Goal: Task Accomplishment & Management: Manage account settings

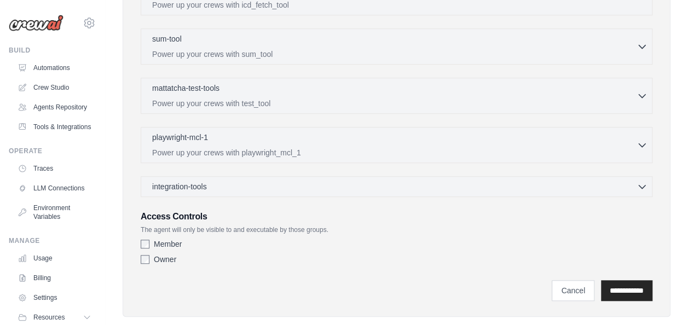
scroll to position [390, 0]
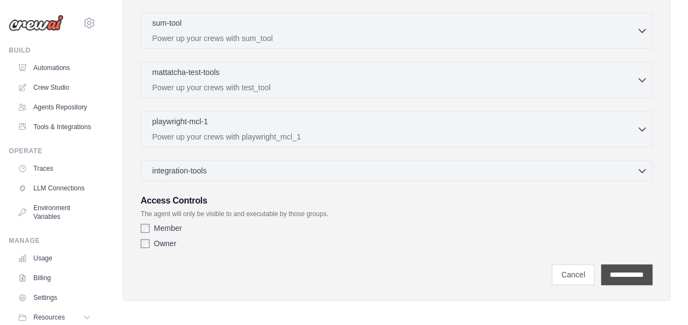
click at [626, 269] on input "**********" at bounding box center [626, 274] width 51 height 21
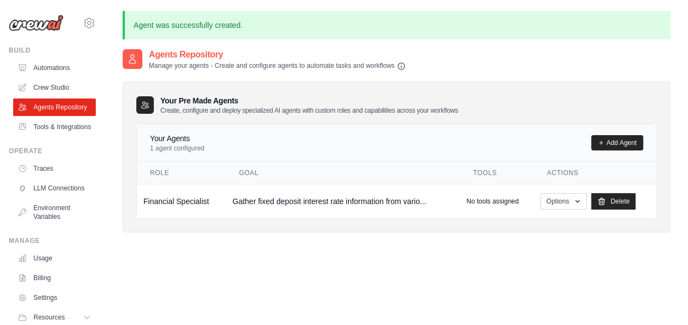
click at [626, 269] on div "Agents Repository Manage your agents - Create and configure agents to automate …" at bounding box center [397, 210] width 548 height 325
click at [576, 197] on icon "button" at bounding box center [577, 200] width 9 height 9
click at [525, 242] on link "Edit" at bounding box center [547, 246] width 79 height 20
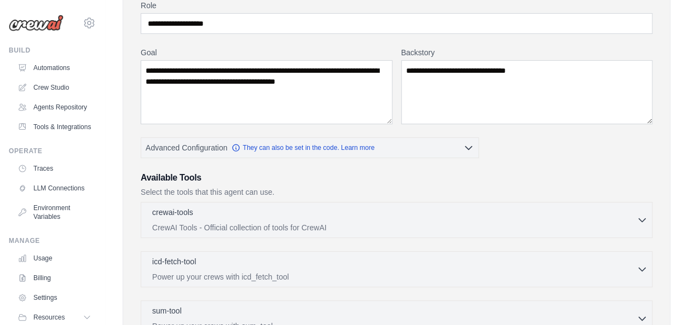
scroll to position [103, 0]
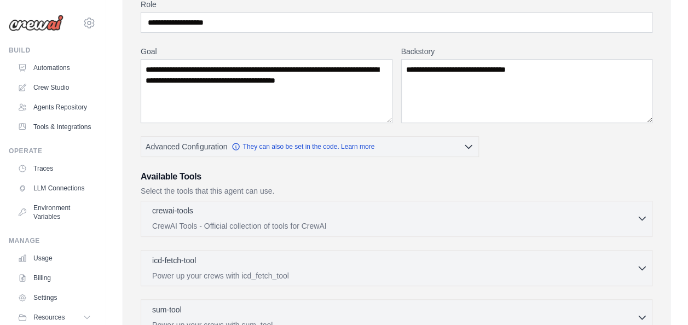
click at [638, 213] on icon "button" at bounding box center [641, 218] width 11 height 11
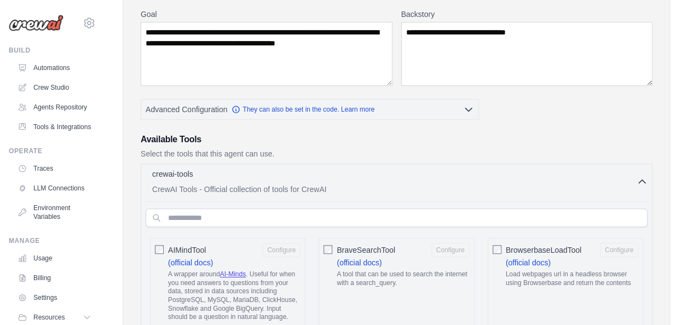
scroll to position [139, 0]
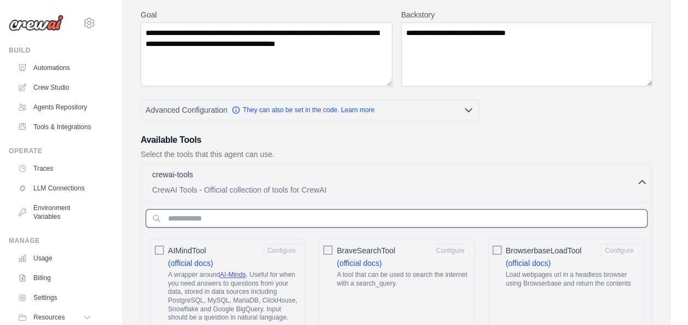
click at [313, 217] on input "text" at bounding box center [396, 218] width 502 height 19
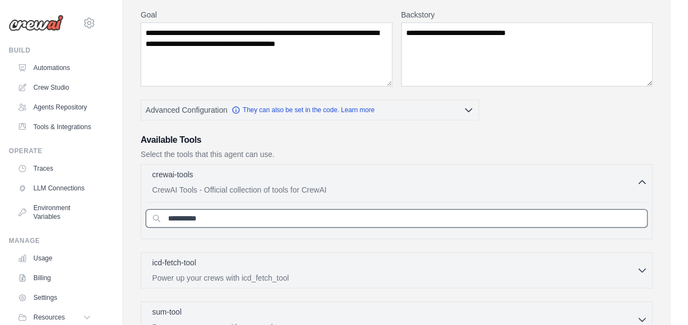
type input "**********"
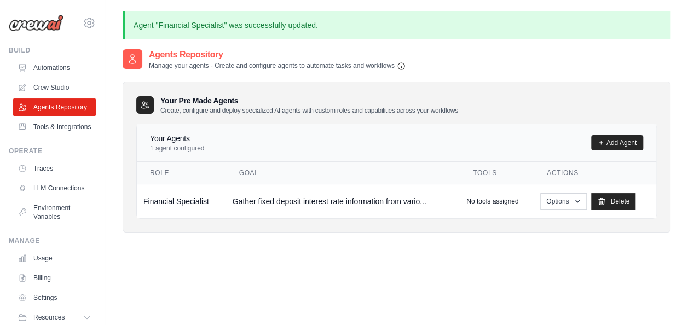
click at [178, 147] on p "1 agent configured" at bounding box center [177, 148] width 54 height 9
click at [562, 197] on button "Options" at bounding box center [563, 201] width 46 height 16
click at [533, 242] on link "Edit" at bounding box center [547, 246] width 79 height 20
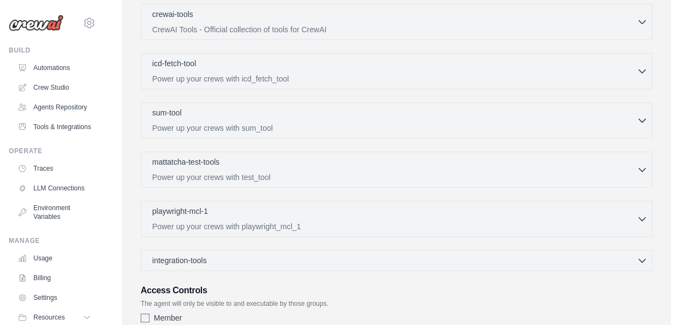
scroll to position [304, 0]
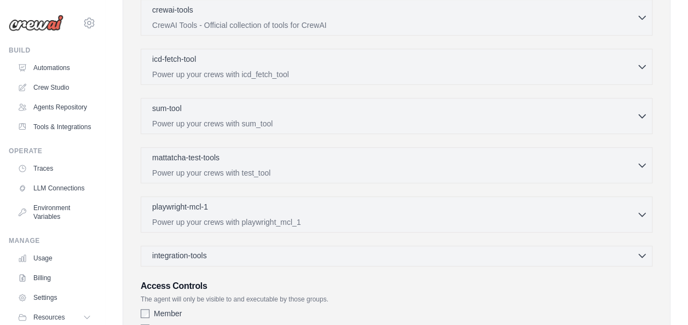
click at [642, 252] on icon "button" at bounding box center [641, 255] width 11 height 11
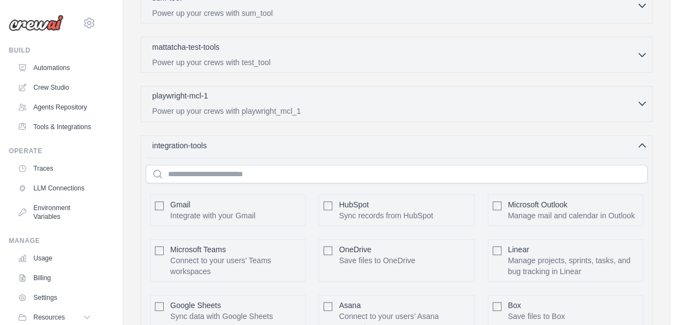
scroll to position [367, 0]
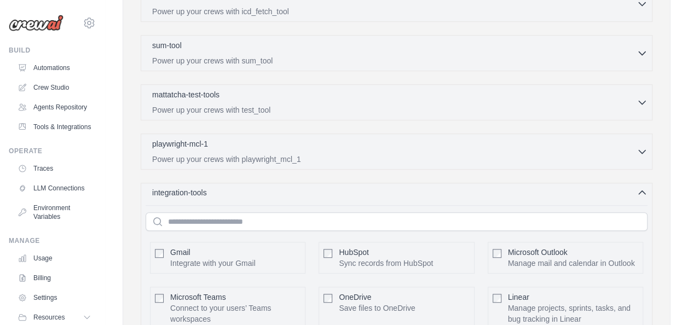
click at [513, 189] on div "integration-tools 0 selected" at bounding box center [399, 192] width 495 height 11
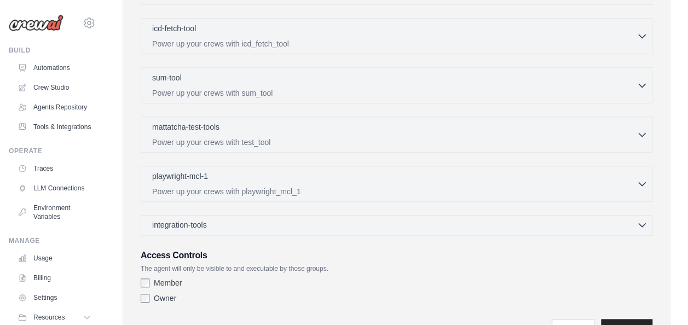
scroll to position [334, 0]
click at [513, 189] on p "Power up your crews with playwright_mcl_1" at bounding box center [394, 192] width 484 height 11
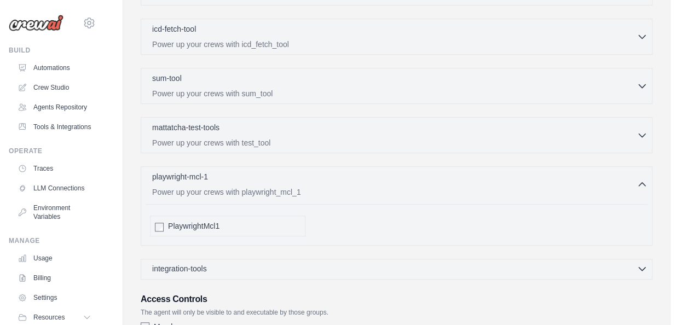
click at [513, 189] on p "Power up your crews with playwright_mcl_1" at bounding box center [394, 192] width 484 height 11
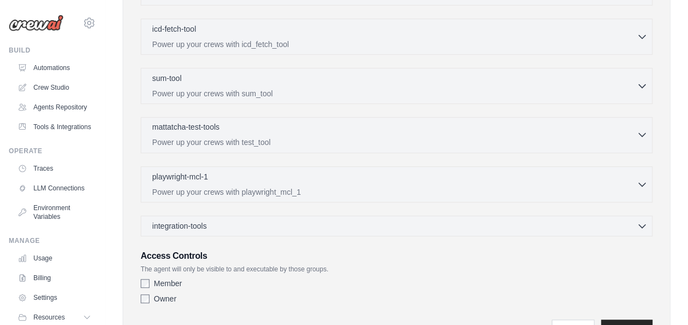
click at [498, 137] on p "Power up your crews with test_tool" at bounding box center [394, 142] width 484 height 11
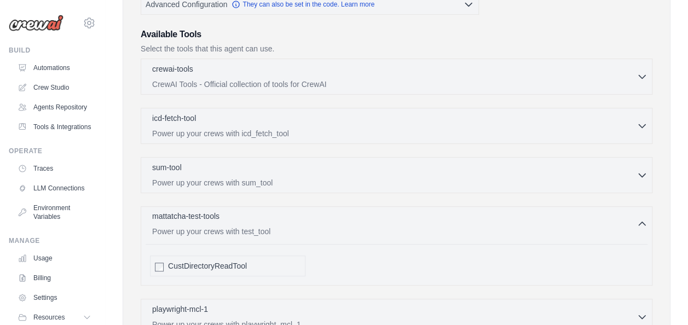
scroll to position [244, 0]
click at [451, 222] on div "mattatcha-test-tools 0 selected Power up your crews with test_tool" at bounding box center [394, 224] width 484 height 26
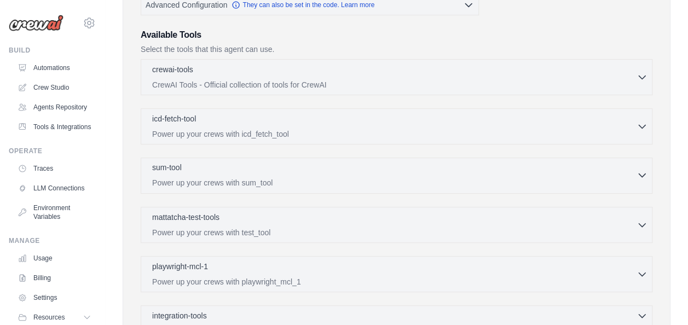
click at [399, 177] on p "Power up your crews with sum_tool" at bounding box center [394, 182] width 484 height 11
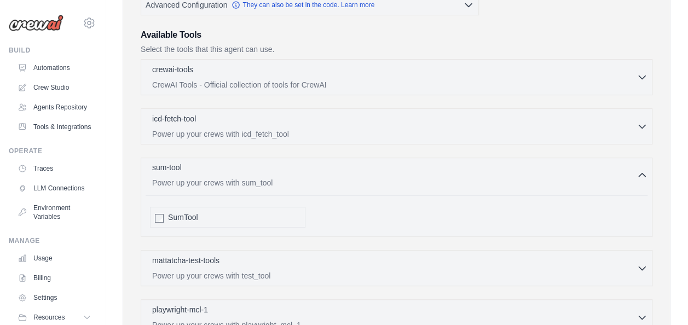
click at [399, 177] on p "Power up your crews with sum_tool" at bounding box center [394, 182] width 484 height 11
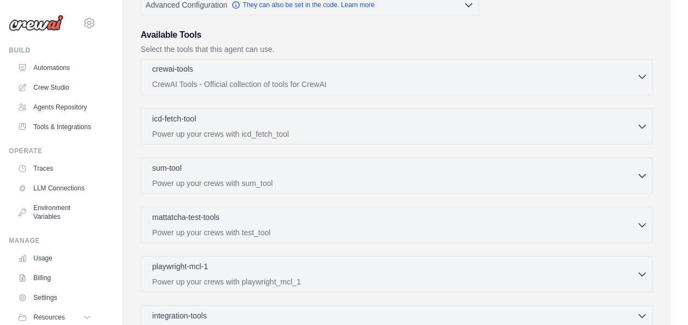
click at [360, 77] on div "crewai-tools 0 selected CrewAI Tools - Official collection of tools for CrewAI" at bounding box center [394, 76] width 484 height 26
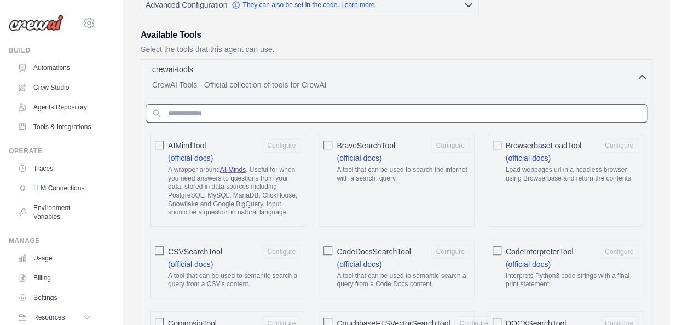
click at [238, 115] on input "text" at bounding box center [396, 113] width 502 height 19
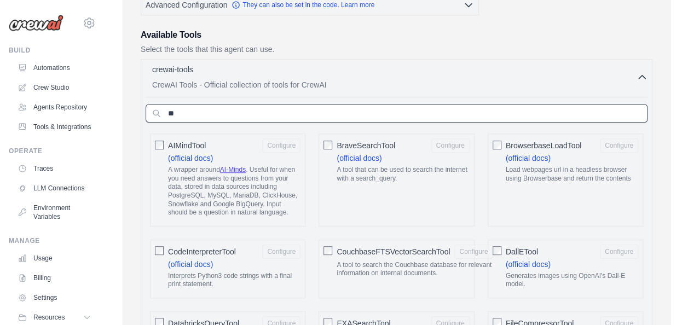
type input "*"
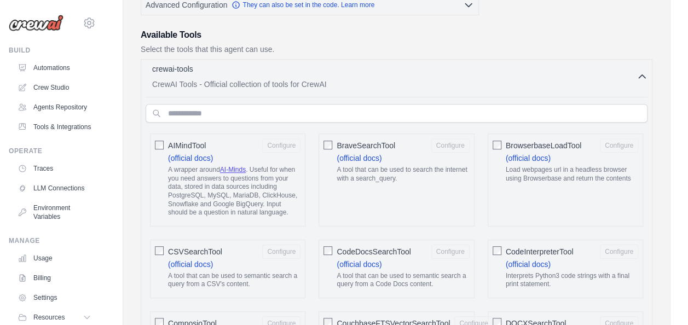
click at [643, 76] on icon "button" at bounding box center [641, 76] width 11 height 11
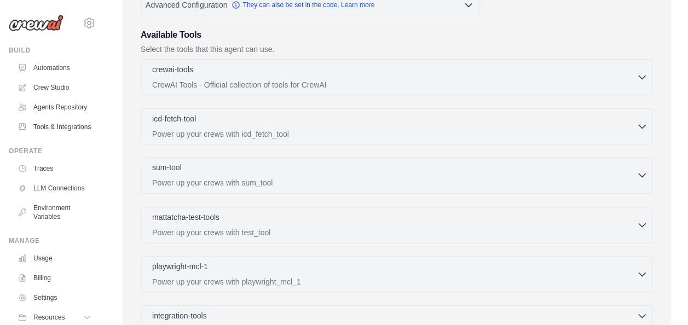
click at [305, 166] on div "sum-tool 0 selected" at bounding box center [394, 168] width 484 height 13
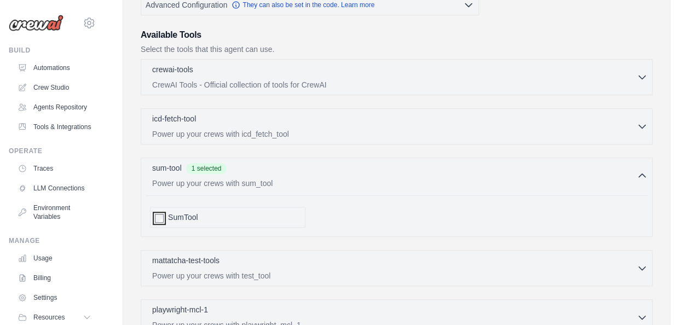
scroll to position [433, 0]
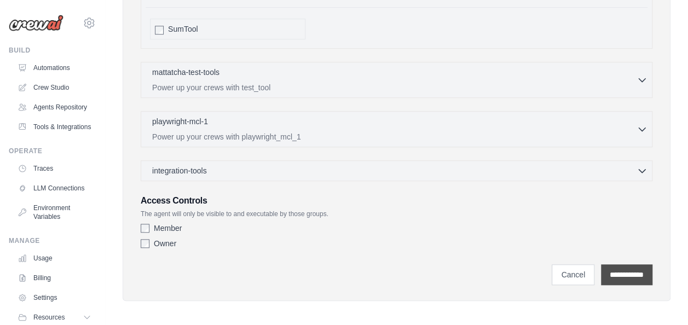
click at [625, 270] on input "**********" at bounding box center [626, 274] width 51 height 21
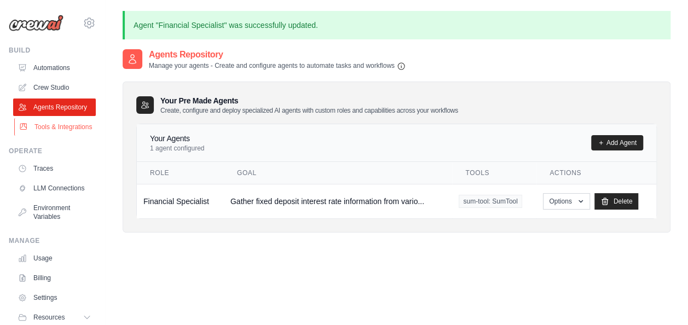
click at [55, 136] on link "Tools & Integrations" at bounding box center [55, 127] width 83 height 18
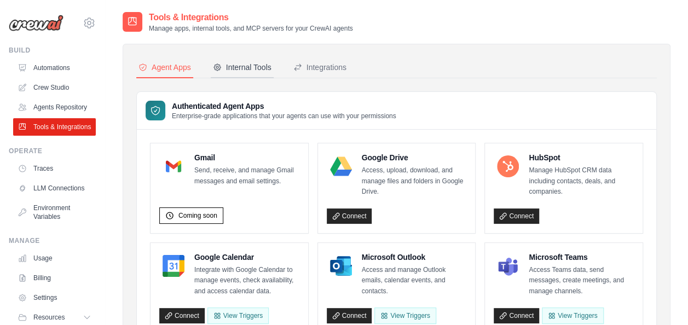
click at [254, 70] on div "Internal Tools" at bounding box center [242, 67] width 59 height 11
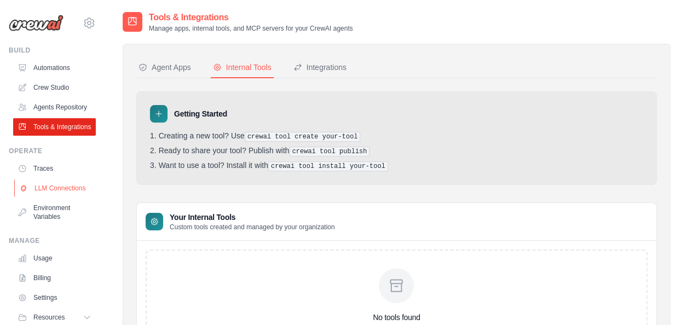
click at [55, 197] on link "LLM Connections" at bounding box center [55, 188] width 83 height 18
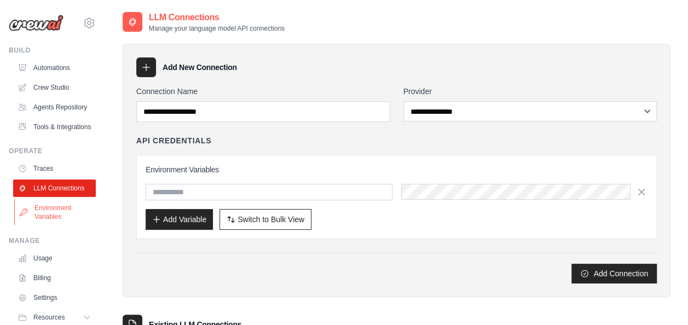
scroll to position [65, 0]
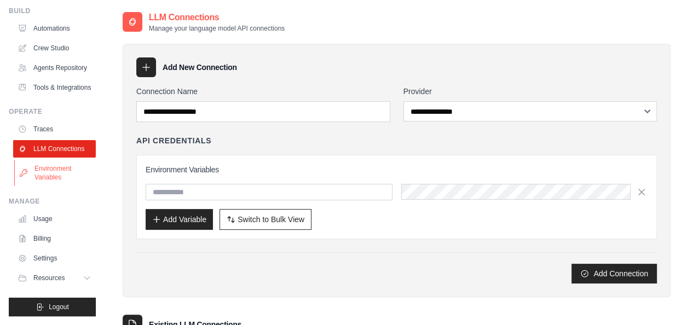
click at [56, 171] on link "Environment Variables" at bounding box center [55, 173] width 83 height 26
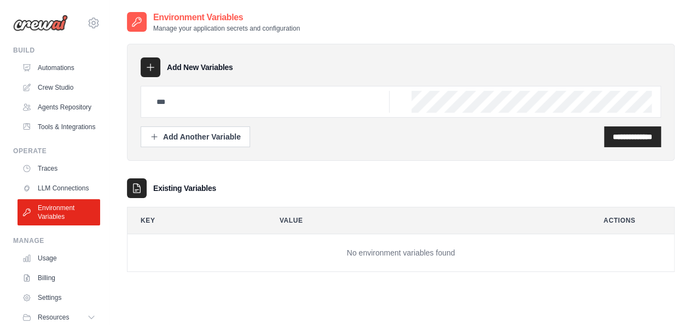
scroll to position [65, 0]
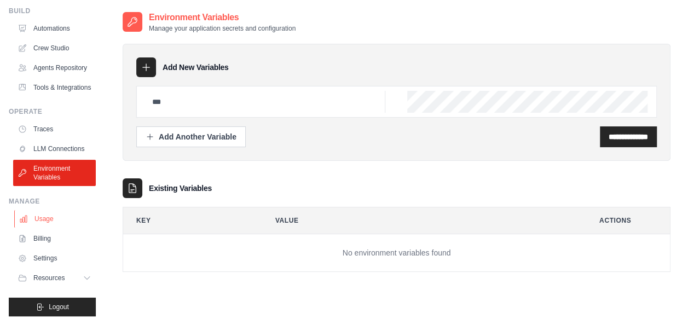
click at [52, 218] on link "Usage" at bounding box center [55, 219] width 83 height 18
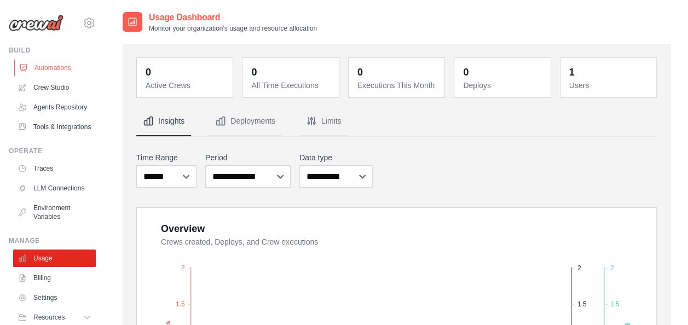
click at [61, 67] on link "Automations" at bounding box center [55, 68] width 83 height 18
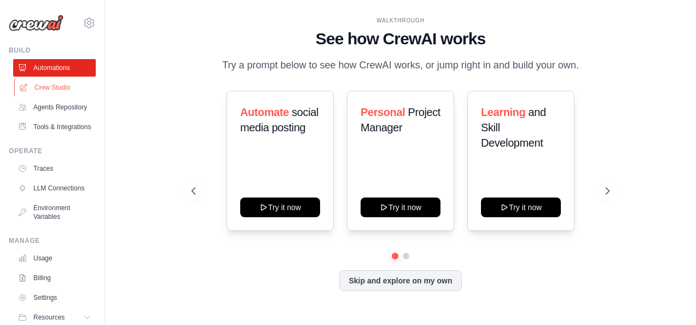
click at [56, 83] on link "Crew Studio" at bounding box center [55, 88] width 83 height 18
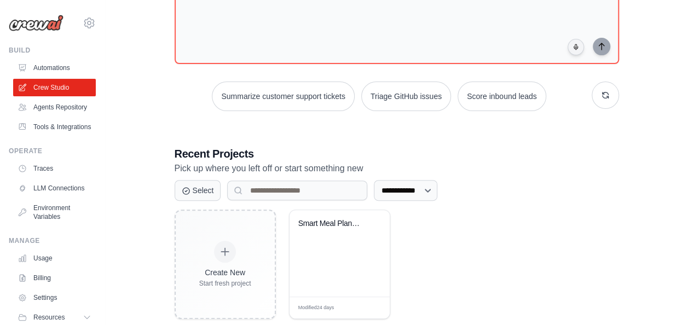
scroll to position [97, 0]
